Goal: Use online tool/utility: Utilize a website feature to perform a specific function

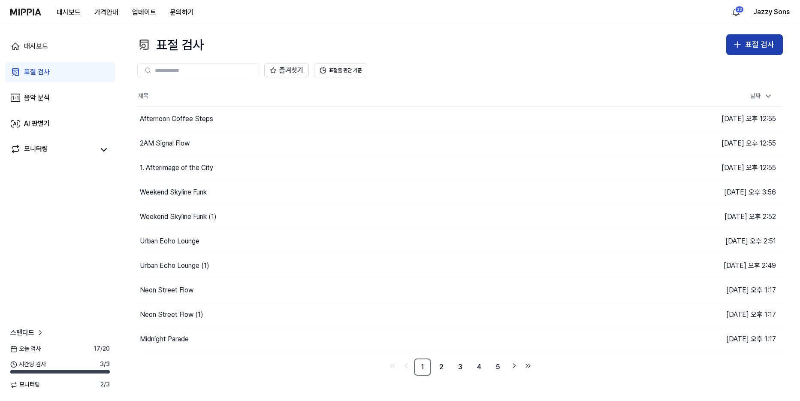
click at [768, 37] on button "표절 검사" at bounding box center [754, 44] width 57 height 21
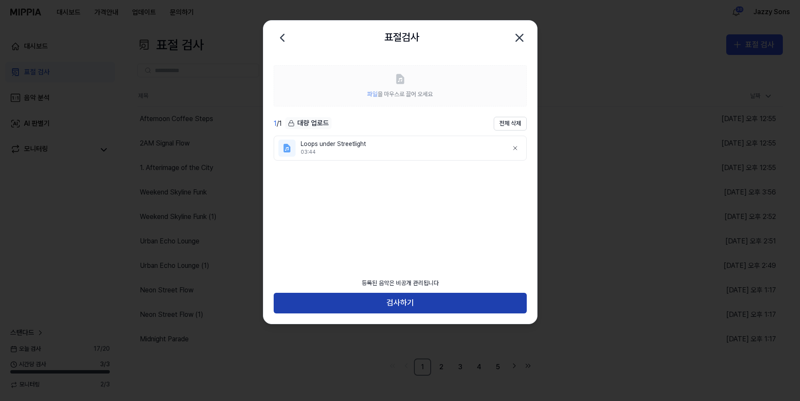
click at [377, 306] on button "검사하기" at bounding box center [400, 302] width 253 height 21
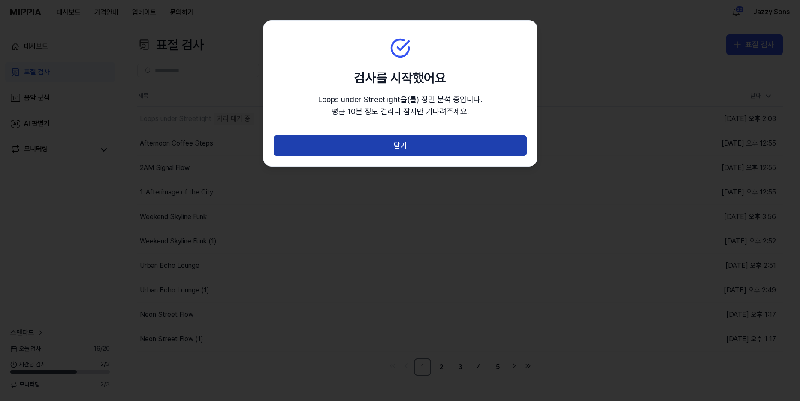
click at [399, 154] on button "닫기" at bounding box center [400, 145] width 253 height 21
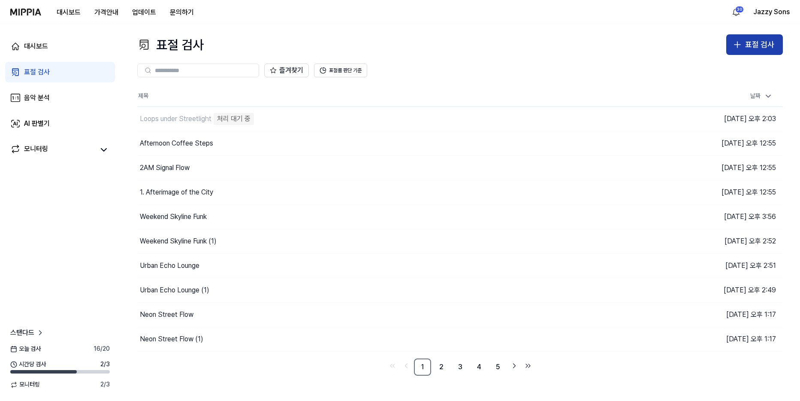
click at [747, 39] on div "표절 검사" at bounding box center [759, 45] width 29 height 12
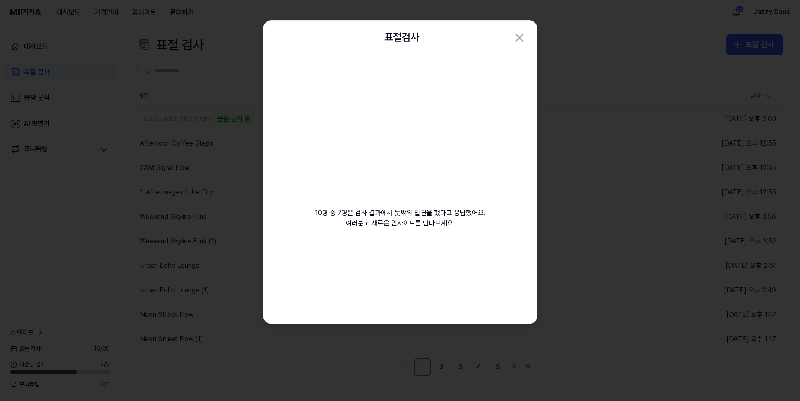
click at [68, 246] on div at bounding box center [400, 200] width 800 height 401
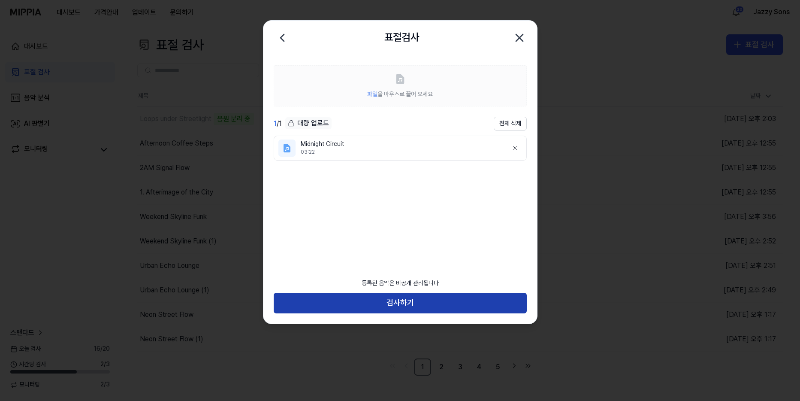
click at [353, 295] on button "검사하기" at bounding box center [400, 302] width 253 height 21
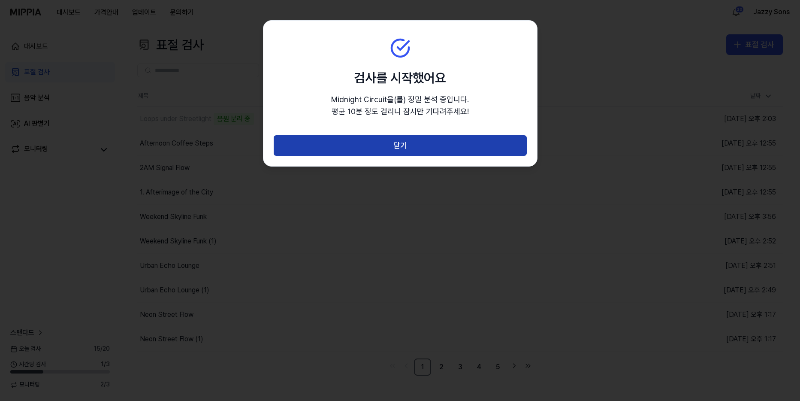
click at [412, 143] on button "닫기" at bounding box center [400, 145] width 253 height 21
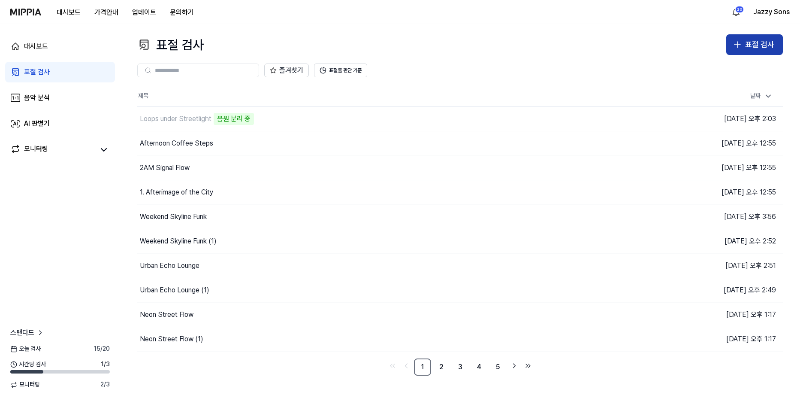
click at [774, 49] on div "표절 검사" at bounding box center [759, 45] width 29 height 12
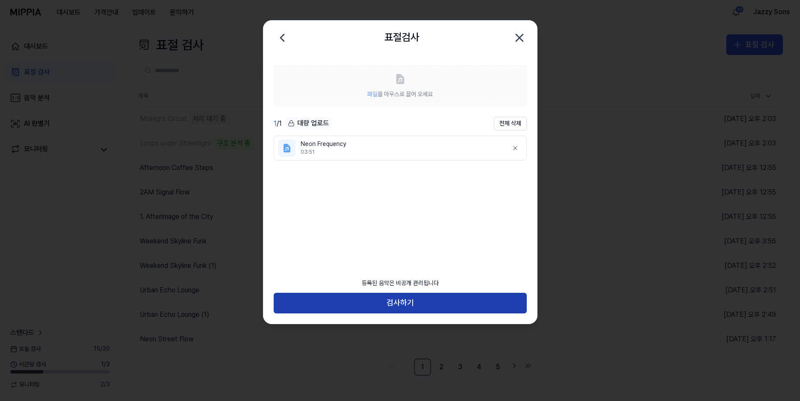
click at [431, 304] on button "검사하기" at bounding box center [400, 302] width 253 height 21
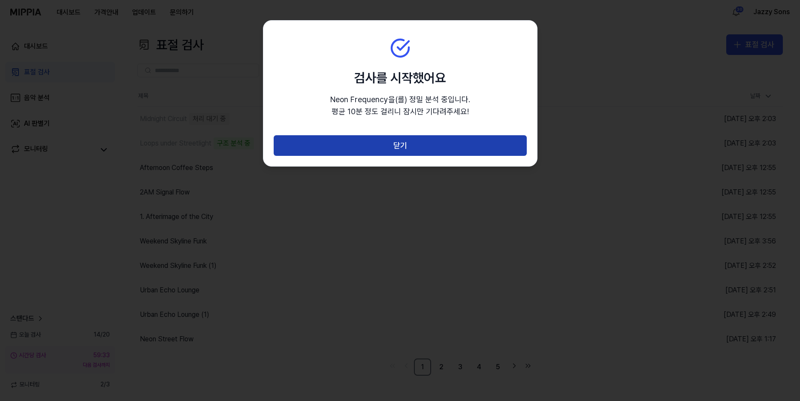
click at [417, 148] on button "닫기" at bounding box center [400, 145] width 253 height 21
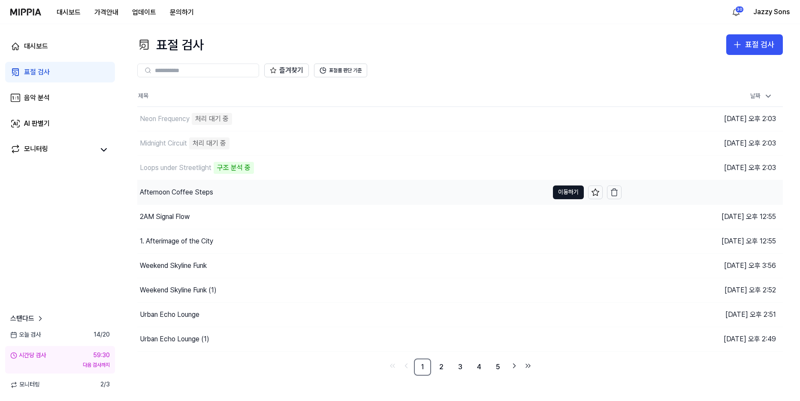
click at [179, 214] on div "2AM Signal Flow" at bounding box center [165, 216] width 50 height 10
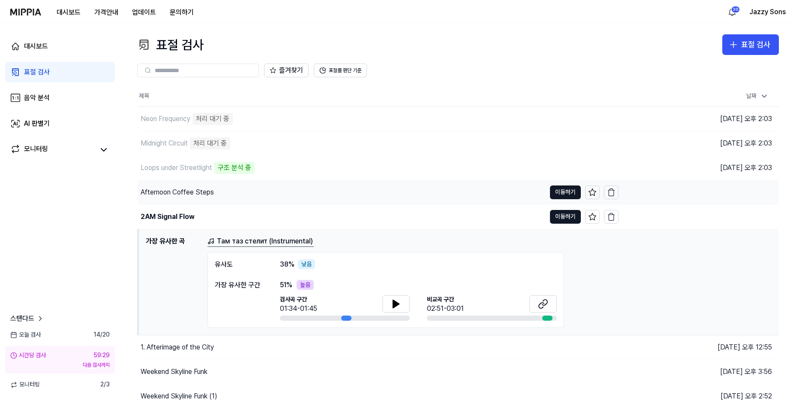
click at [172, 190] on div "Afternoon Coffee Steps" at bounding box center [177, 192] width 73 height 10
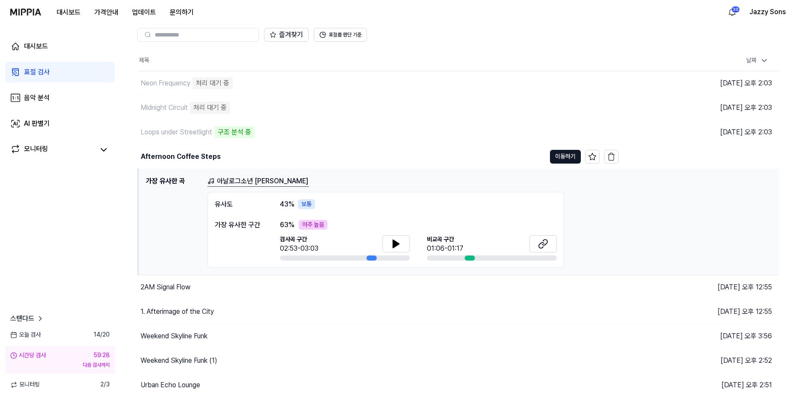
scroll to position [81, 0]
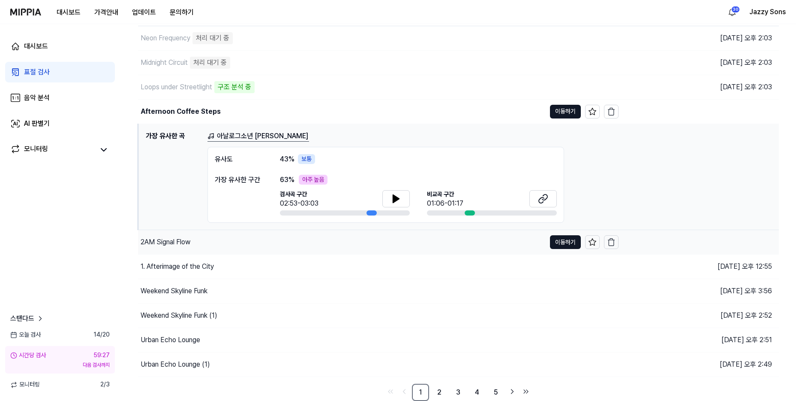
click at [170, 240] on div "2AM Signal Flow" at bounding box center [166, 242] width 50 height 10
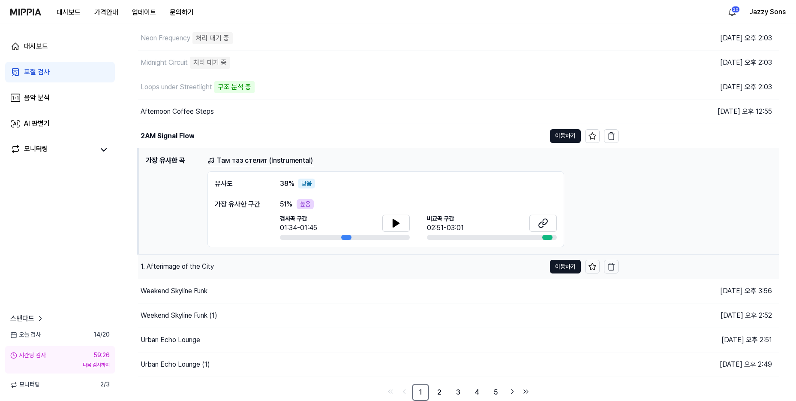
click at [174, 267] on div "1. Afterimage of the City" at bounding box center [177, 266] width 73 height 10
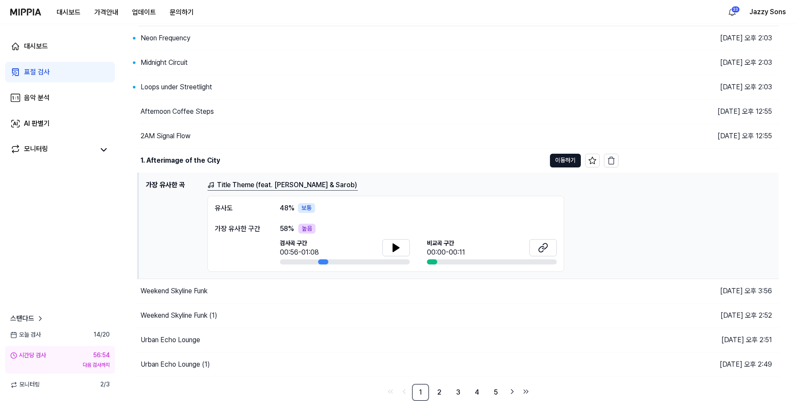
drag, startPoint x: 200, startPoint y: 85, endPoint x: 145, endPoint y: 65, distance: 57.9
click at [200, 85] on div "Loops under Streetlight" at bounding box center [177, 87] width 72 height 10
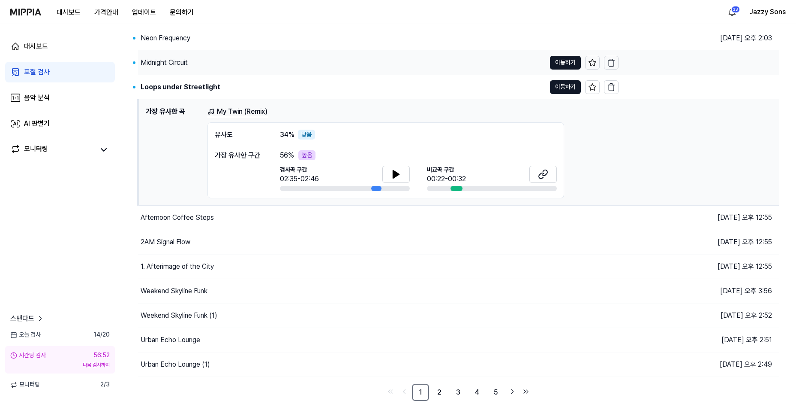
click at [163, 62] on div "Midnight Circuit" at bounding box center [164, 62] width 47 height 10
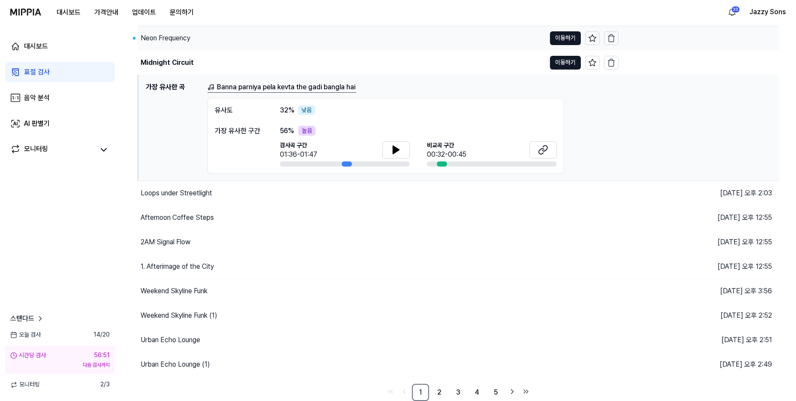
click at [166, 42] on div "Neon Frequency" at bounding box center [166, 38] width 50 height 10
